Goal: Task Accomplishment & Management: Use online tool/utility

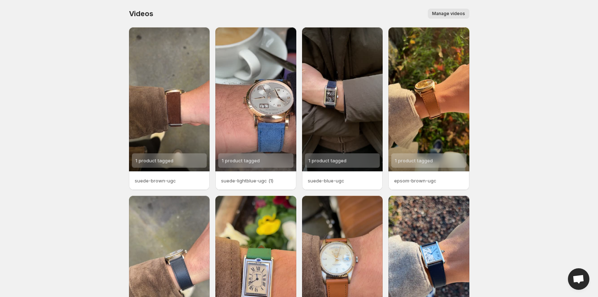
click at [453, 16] on span "Manage videos" at bounding box center [448, 14] width 33 height 6
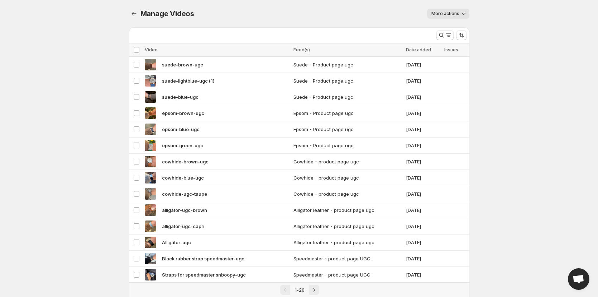
click at [133, 8] on div "Manage Videos. This page is ready Manage Videos More actions More actions More …" at bounding box center [299, 13] width 341 height 27
click at [134, 10] on button "Manage Videos" at bounding box center [134, 14] width 10 height 10
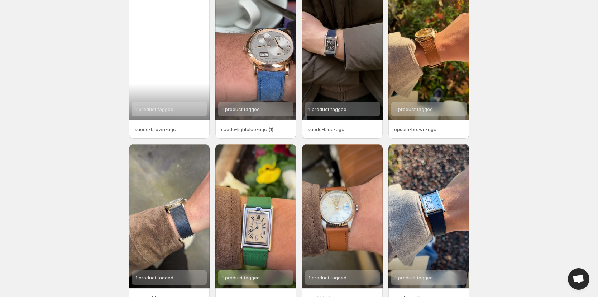
scroll to position [94, 0]
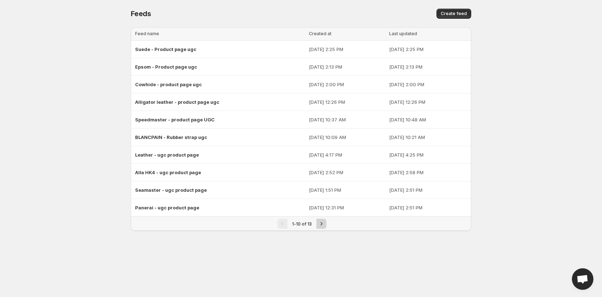
click at [324, 225] on icon "Next" at bounding box center [321, 223] width 7 height 7
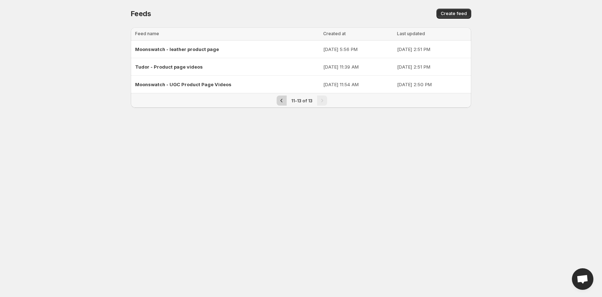
click at [282, 102] on icon "Previous" at bounding box center [281, 100] width 7 height 7
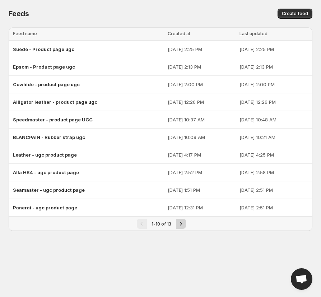
click at [180, 223] on icon "Next" at bounding box center [181, 223] width 2 height 3
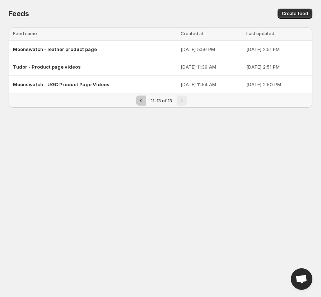
click at [142, 100] on icon "Previous" at bounding box center [140, 100] width 7 height 7
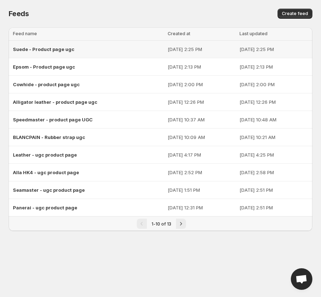
click at [58, 49] on span "Suede - Product page ugc" at bounding box center [43, 49] width 61 height 6
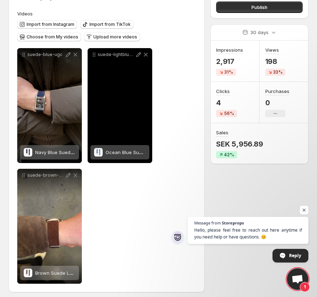
scroll to position [67, 0]
